Goal: Transaction & Acquisition: Subscribe to service/newsletter

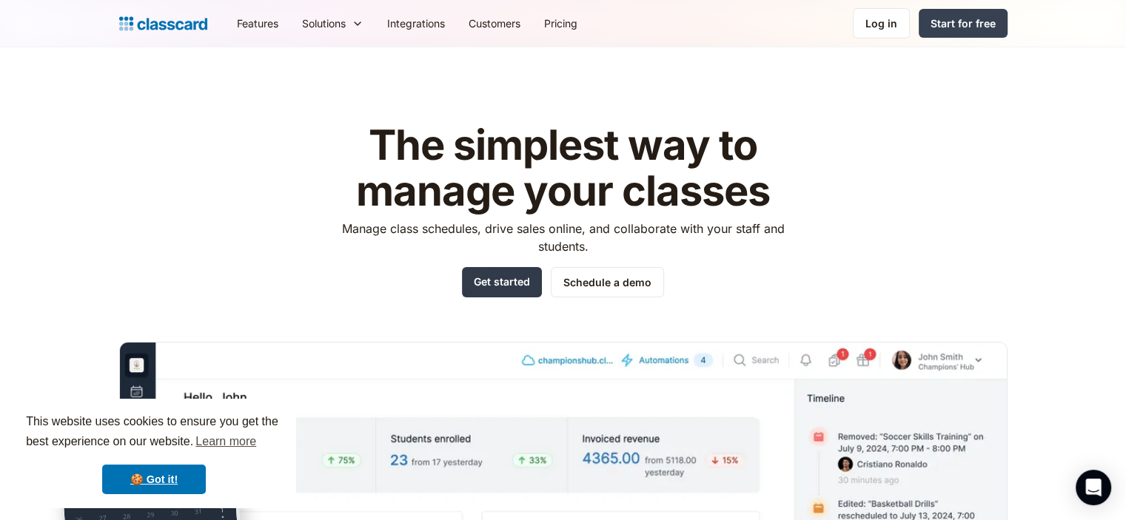
click at [513, 283] on link "Get started" at bounding box center [502, 282] width 80 height 30
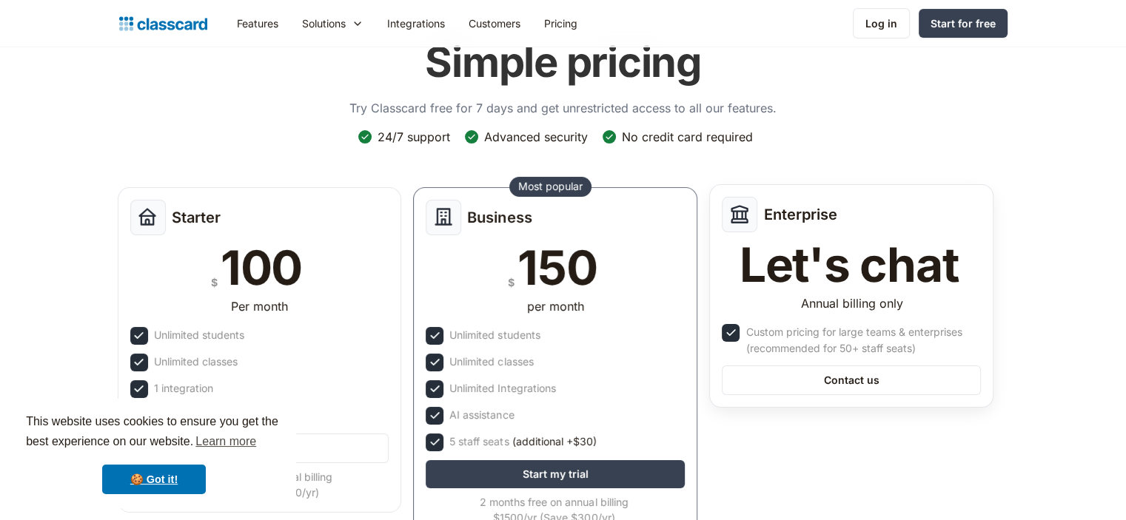
scroll to position [74, 0]
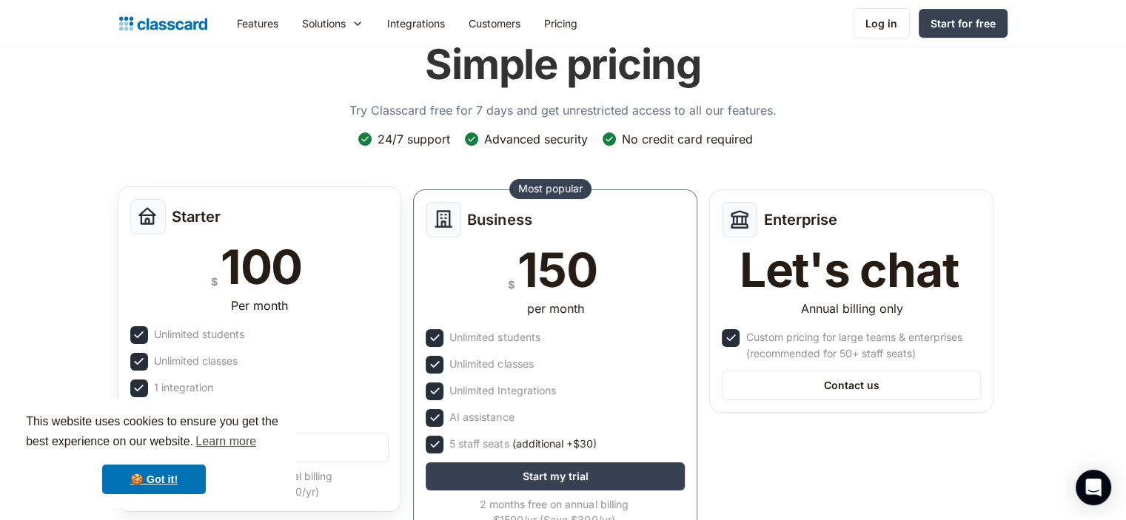
click at [306, 301] on div "Per month" at bounding box center [259, 309] width 259 height 24
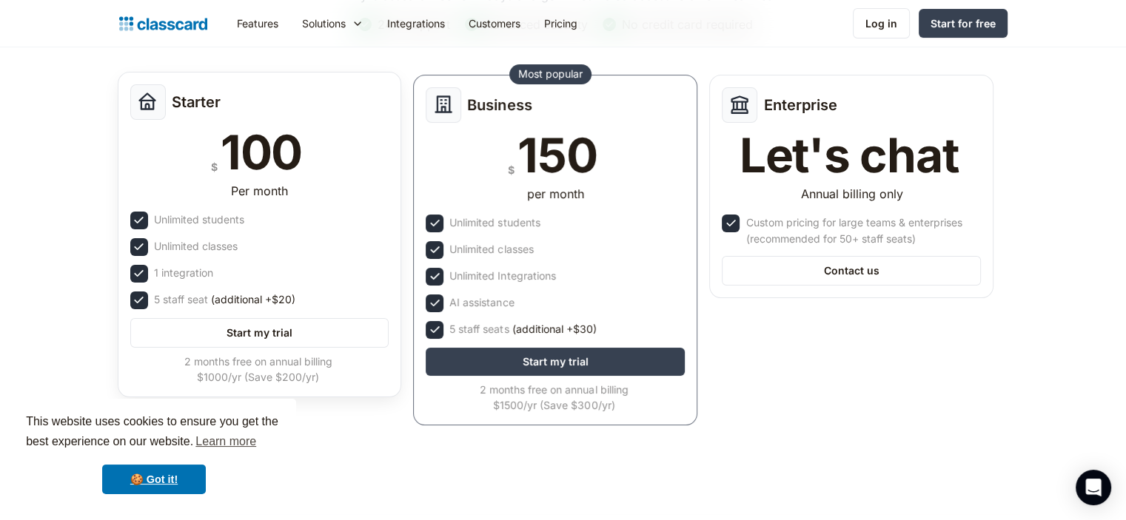
scroll to position [222, 0]
